Goal: Use online tool/utility

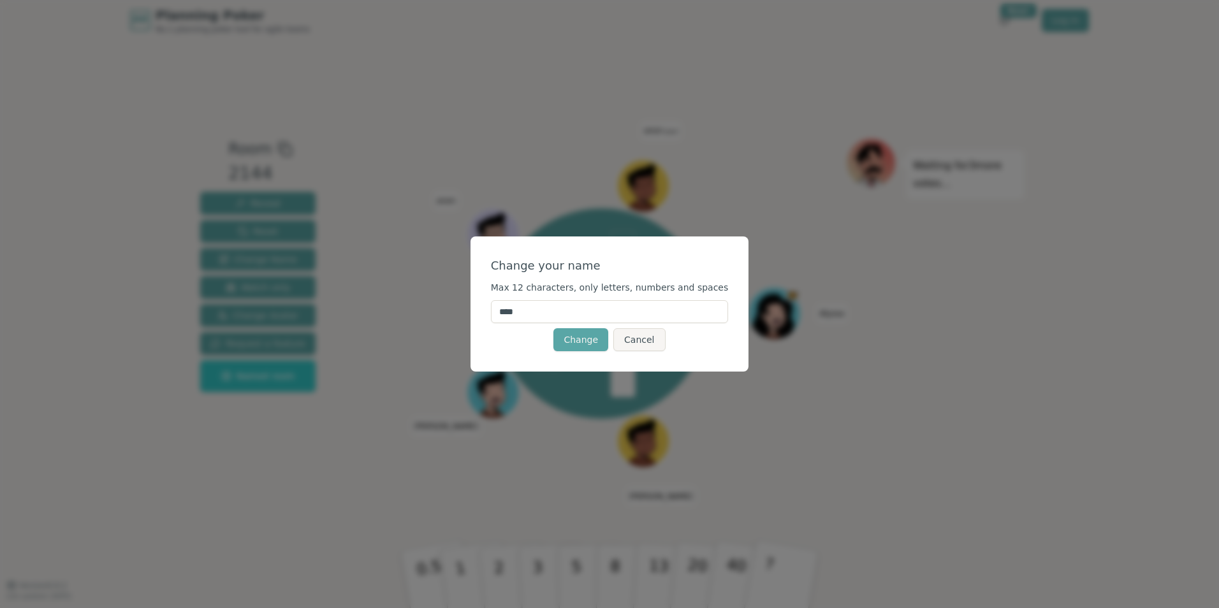
drag, startPoint x: 538, startPoint y: 321, endPoint x: 490, endPoint y: 318, distance: 48.0
click at [490, 318] on div "Change your name Max 12 characters, only letters, numbers and spaces **** Chang…" at bounding box center [610, 304] width 279 height 135
click at [628, 342] on button "Cancel" at bounding box center [639, 339] width 52 height 23
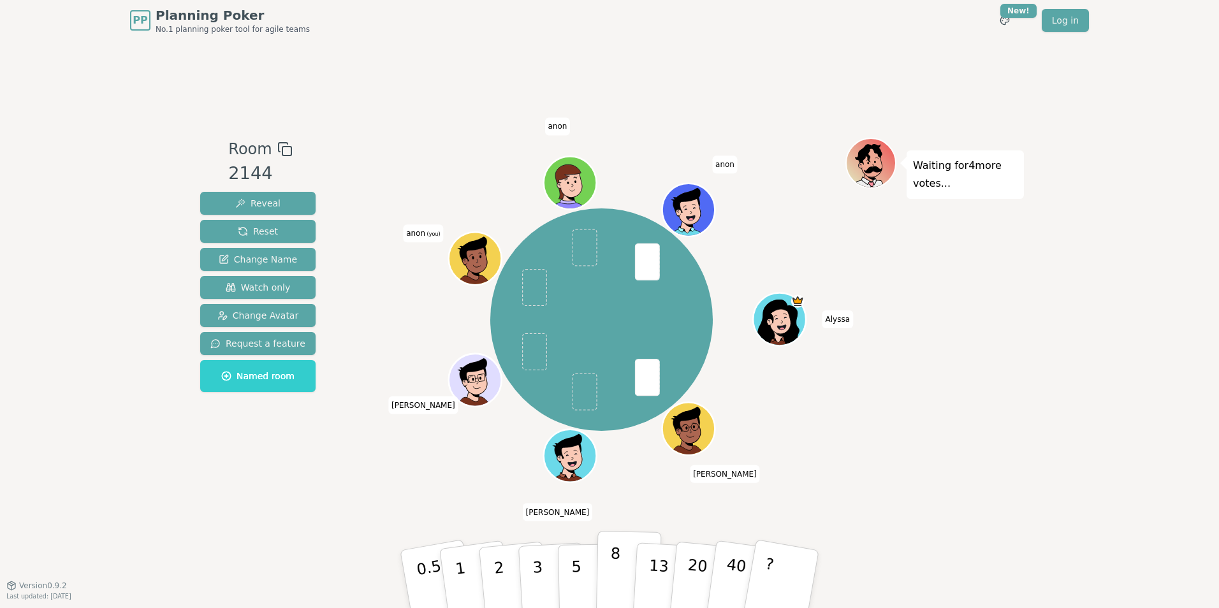
click at [611, 570] on p "8" at bounding box center [615, 579] width 11 height 69
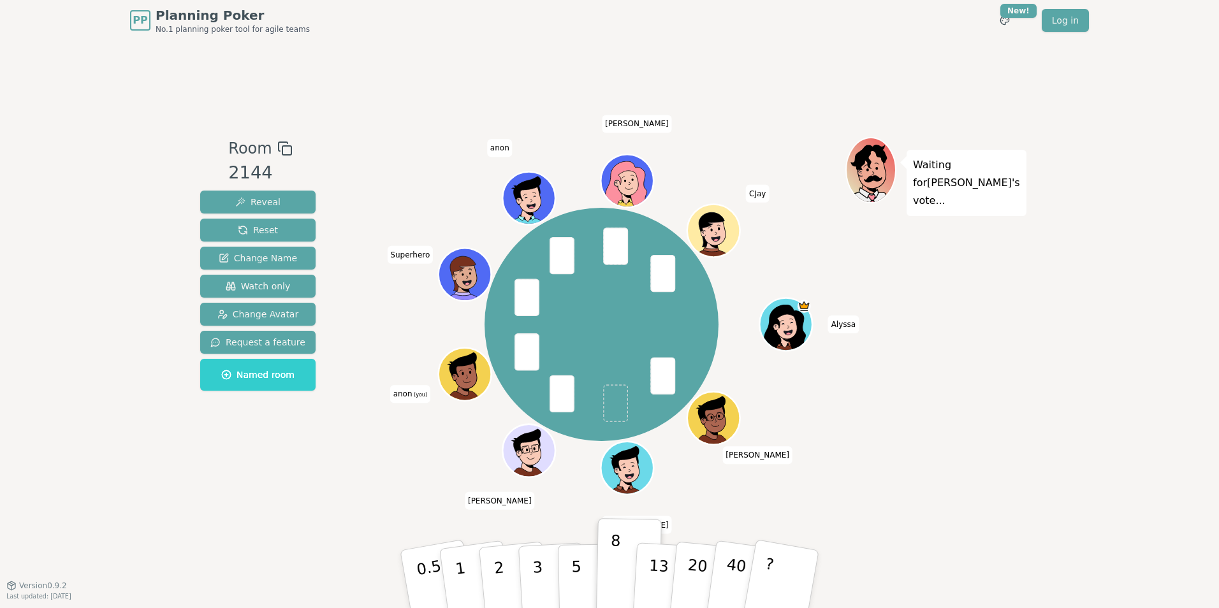
drag, startPoint x: 1001, startPoint y: 478, endPoint x: 995, endPoint y: 592, distance: 114.3
click at [1001, 478] on div "Waiting for [PERSON_NAME] 's vote..." at bounding box center [935, 313] width 179 height 353
click at [1018, 334] on div "Waiting for [PERSON_NAME] 's vote..." at bounding box center [935, 313] width 179 height 353
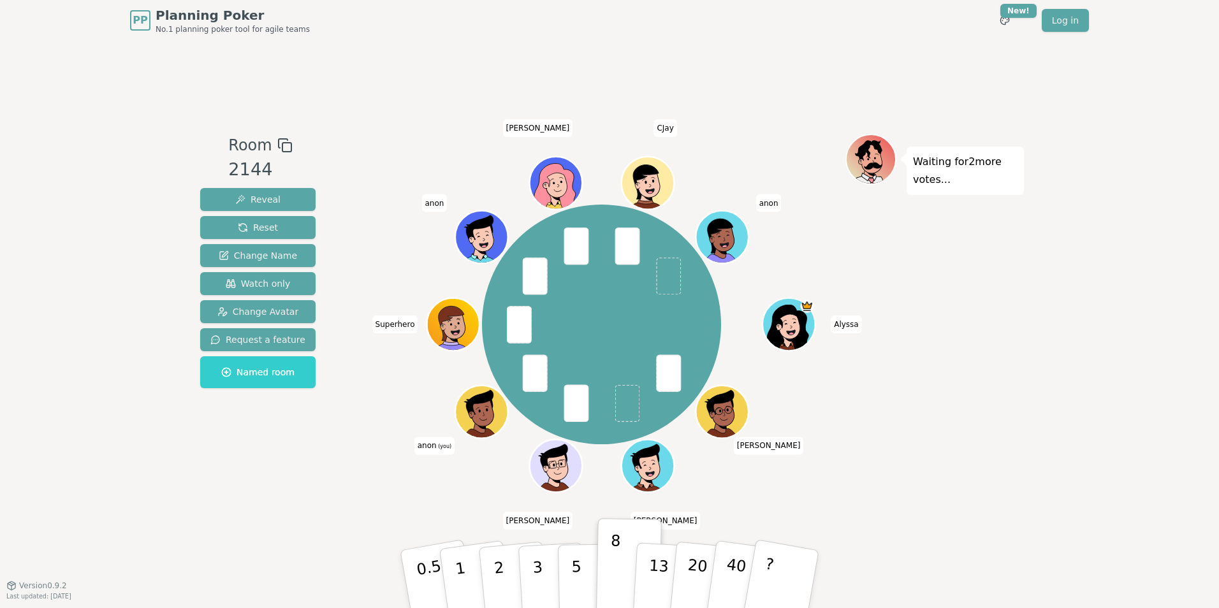
click at [990, 303] on div "Waiting for 2 more votes..." at bounding box center [935, 313] width 179 height 358
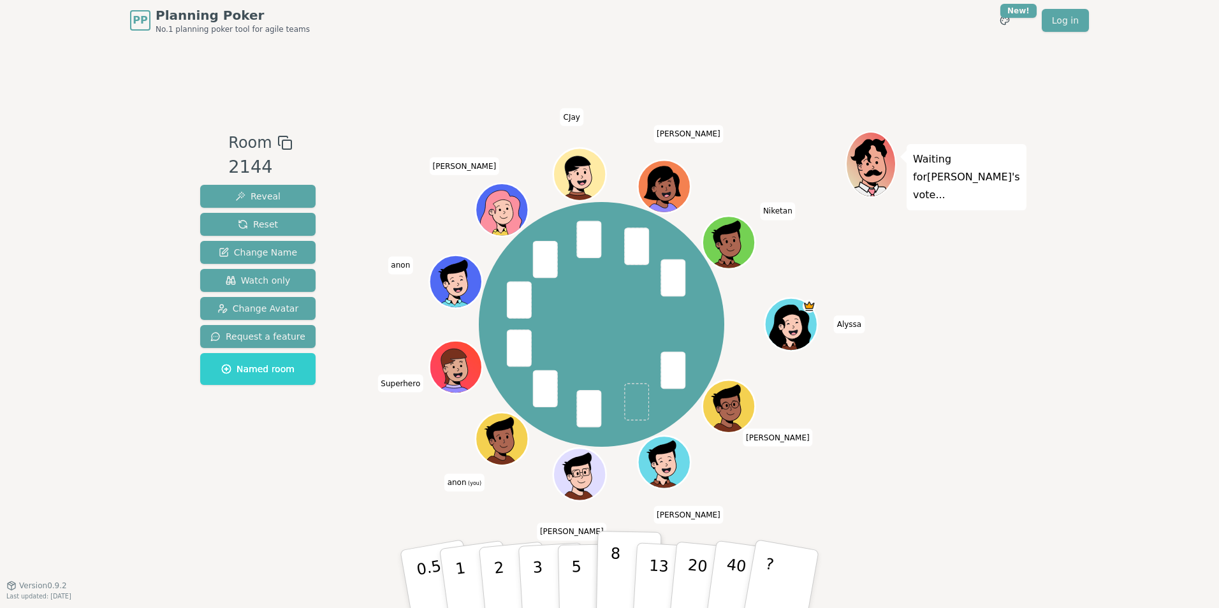
click at [625, 585] on button "8" at bounding box center [629, 579] width 66 height 97
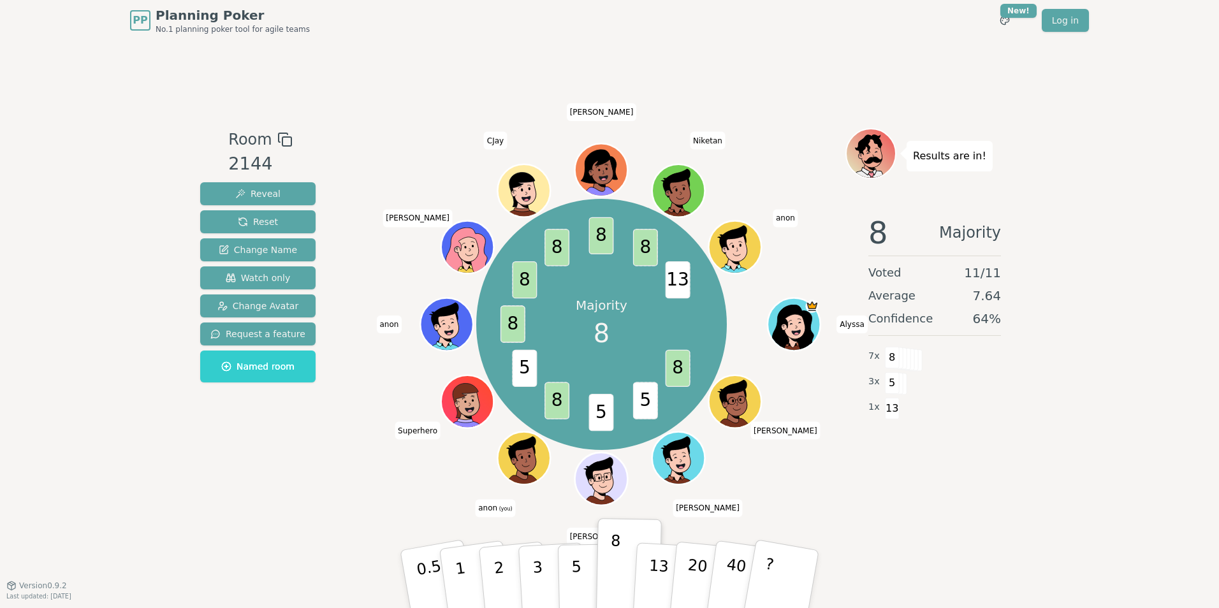
click at [1062, 498] on div "PP Planning Poker No.1 planning poker tool for agile teams Toggle theme New! Lo…" at bounding box center [609, 304] width 1219 height 608
click at [781, 91] on div "Room 2144 Reveal Reset Change Name Watch only Change Avatar Request a feature N…" at bounding box center [609, 313] width 829 height 545
click at [907, 478] on div "Results are in! 8 Majority Voted 11 / 11 Average 7.64 Confidence 64 % 7 x 8 3 x…" at bounding box center [935, 313] width 179 height 370
